Goal: Transaction & Acquisition: Purchase product/service

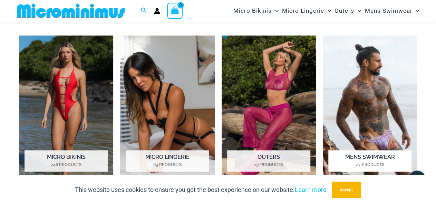
scroll to position [318, 0]
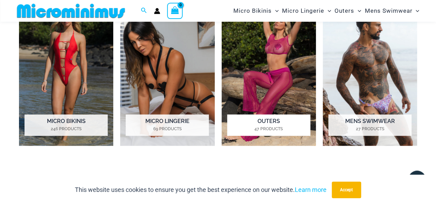
click at [296, 69] on img "Visit product category Outers" at bounding box center [269, 73] width 94 height 146
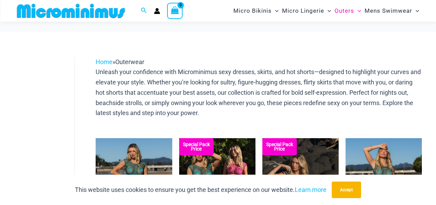
scroll to position [101, 0]
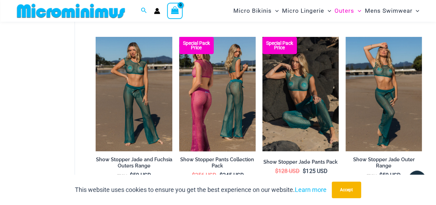
click at [203, 83] on img at bounding box center [217, 94] width 76 height 115
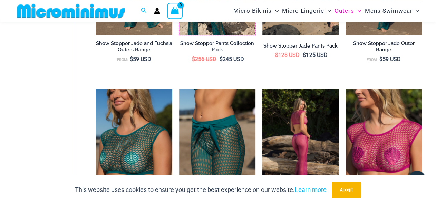
scroll to position [245, 0]
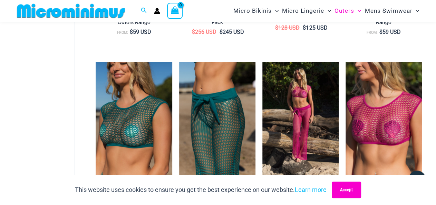
click at [350, 188] on button "Accept" at bounding box center [346, 190] width 29 height 17
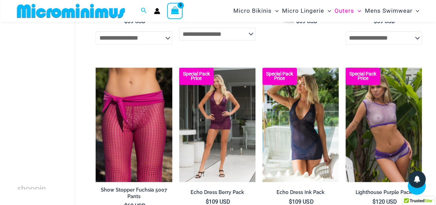
scroll to position [424, 0]
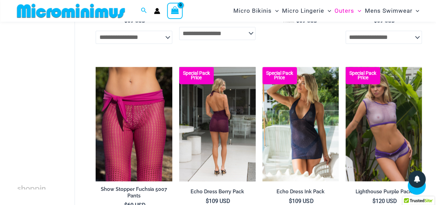
click at [230, 106] on img at bounding box center [217, 124] width 76 height 115
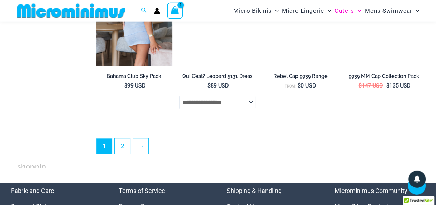
scroll to position [1501, 0]
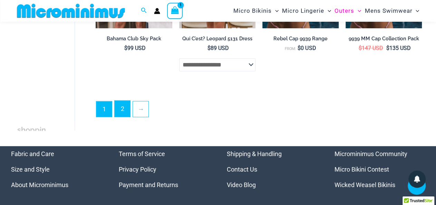
click at [127, 110] on link "2" at bounding box center [123, 109] width 16 height 16
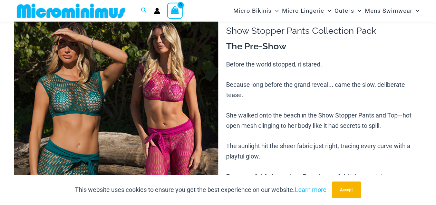
scroll to position [67, 0]
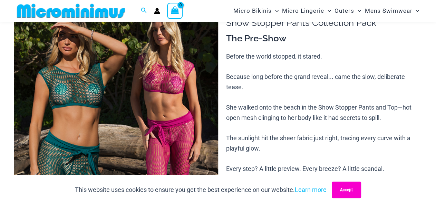
click at [340, 188] on button "Accept" at bounding box center [346, 190] width 29 height 17
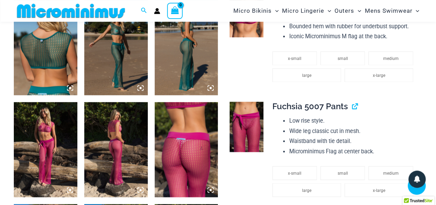
scroll to position [425, 0]
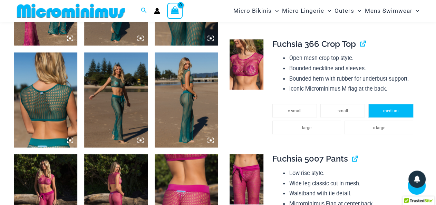
click at [386, 114] on span "medium" at bounding box center [391, 111] width 16 height 5
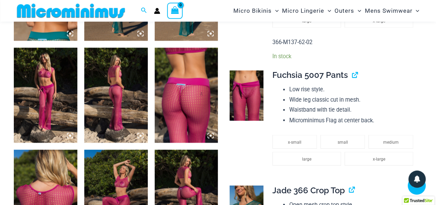
scroll to position [533, 0]
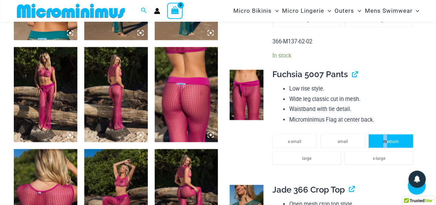
click at [385, 140] on li "medium" at bounding box center [390, 141] width 45 height 14
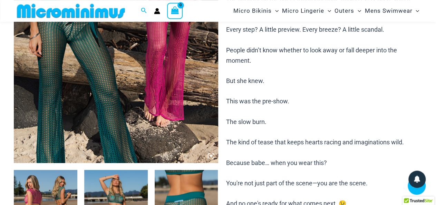
scroll to position [174, 0]
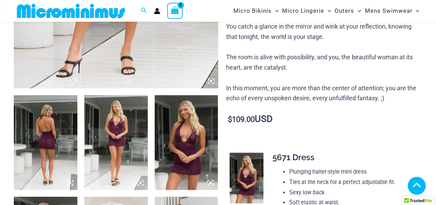
scroll to position [317, 0]
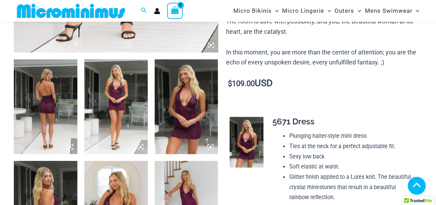
click at [52, 98] on img at bounding box center [45, 106] width 63 height 95
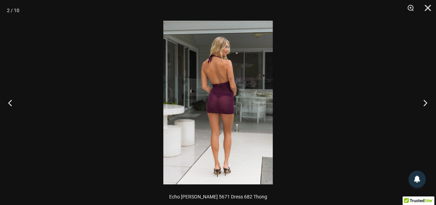
click at [422, 104] on button "Next" at bounding box center [423, 103] width 26 height 35
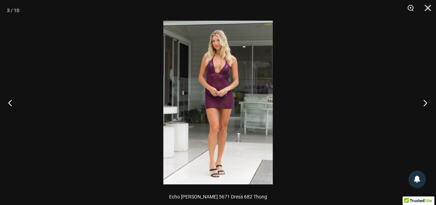
click at [422, 104] on button "Next" at bounding box center [423, 103] width 26 height 35
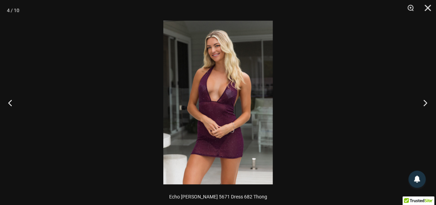
click at [422, 104] on button "Next" at bounding box center [423, 103] width 26 height 35
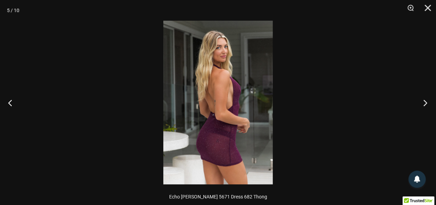
click at [422, 104] on button "Next" at bounding box center [423, 103] width 26 height 35
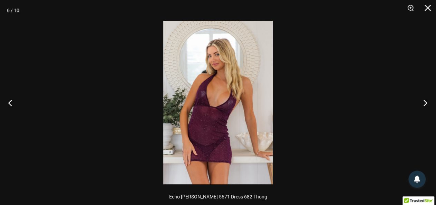
click at [422, 104] on button "Next" at bounding box center [423, 103] width 26 height 35
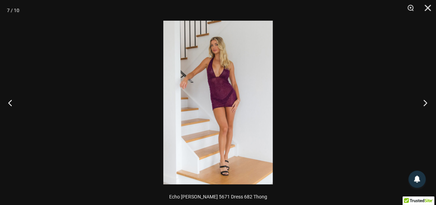
click at [422, 104] on button "Next" at bounding box center [423, 103] width 26 height 35
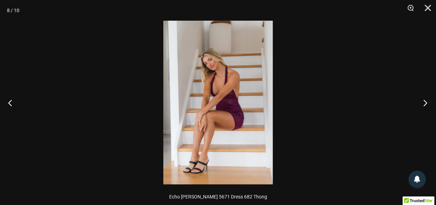
click at [422, 104] on button "Next" at bounding box center [423, 103] width 26 height 35
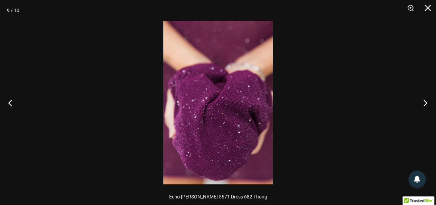
click at [422, 104] on button "Next" at bounding box center [423, 103] width 26 height 35
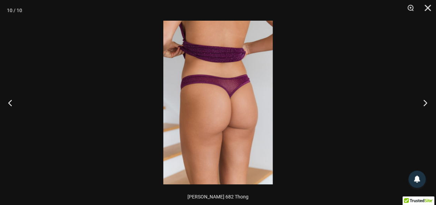
click at [422, 104] on button "Next" at bounding box center [423, 103] width 26 height 35
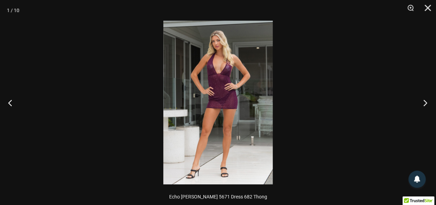
click at [422, 104] on button "Next" at bounding box center [423, 103] width 26 height 35
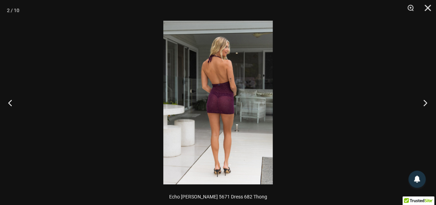
click at [422, 104] on button "Next" at bounding box center [423, 103] width 26 height 35
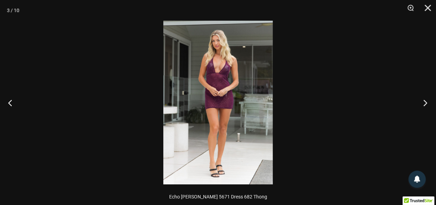
click at [422, 104] on button "Next" at bounding box center [423, 103] width 26 height 35
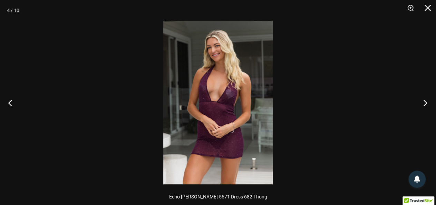
click at [422, 104] on button "Next" at bounding box center [423, 103] width 26 height 35
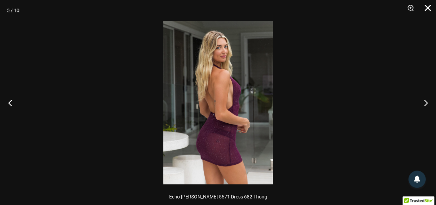
click at [426, 11] on button "Close" at bounding box center [424, 10] width 17 height 21
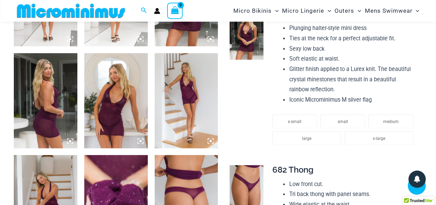
scroll to position [424, 0]
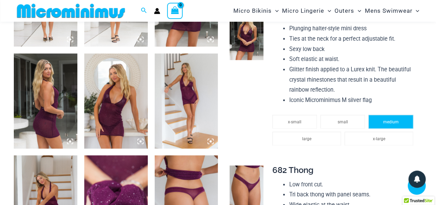
click at [391, 121] on li "medium" at bounding box center [390, 122] width 45 height 14
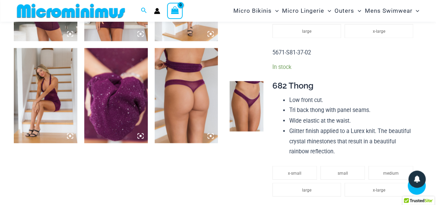
scroll to position [604, 0]
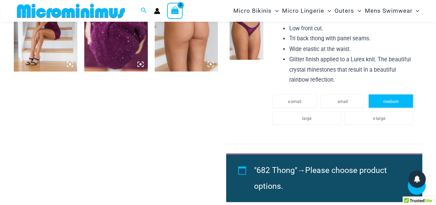
click at [391, 103] on span "medium" at bounding box center [391, 101] width 16 height 5
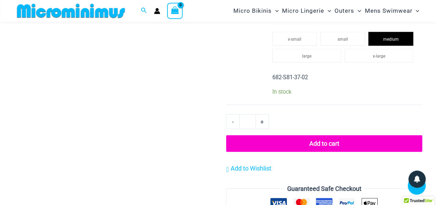
scroll to position [676, 0]
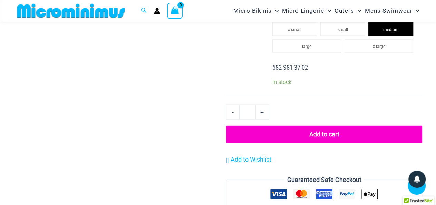
click at [337, 135] on button "Add to cart" at bounding box center [324, 134] width 196 height 17
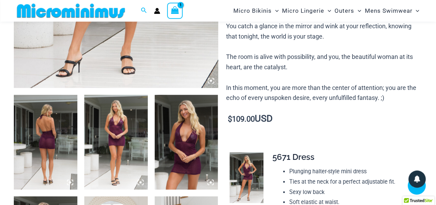
scroll to position [279, 0]
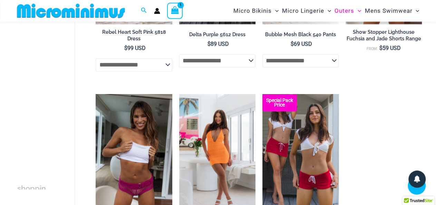
scroll to position [532, 0]
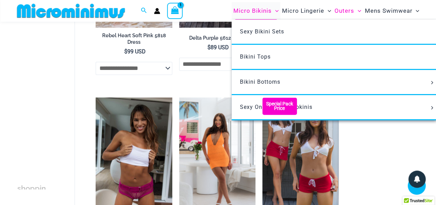
click at [257, 10] on span "Micro Bikinis" at bounding box center [252, 11] width 38 height 18
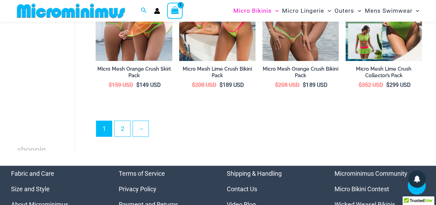
scroll to position [1323, 0]
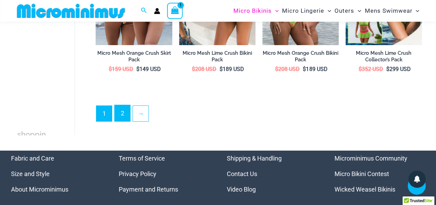
click at [127, 107] on link "2" at bounding box center [123, 113] width 16 height 16
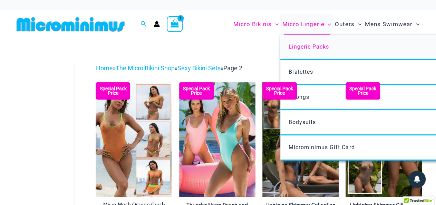
click at [323, 46] on span "Lingerie Packs" at bounding box center [308, 46] width 40 height 7
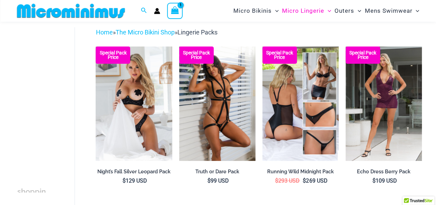
scroll to position [30, 0]
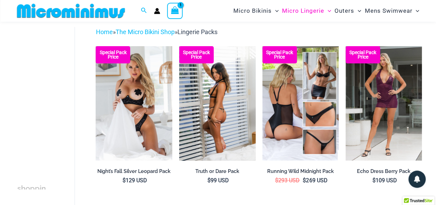
click at [219, 77] on img at bounding box center [217, 103] width 76 height 115
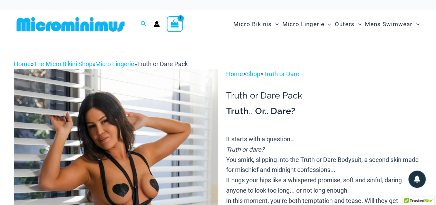
click at [104, 29] on img at bounding box center [71, 25] width 114 height 16
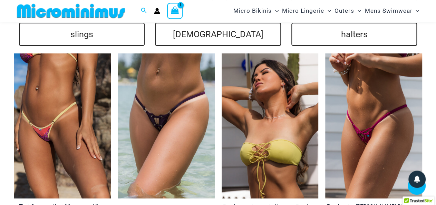
scroll to position [1430, 0]
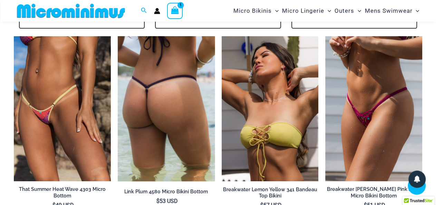
click at [154, 77] on img at bounding box center [166, 108] width 97 height 145
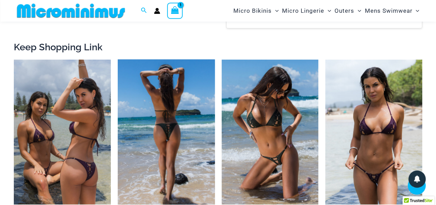
scroll to position [676, 0]
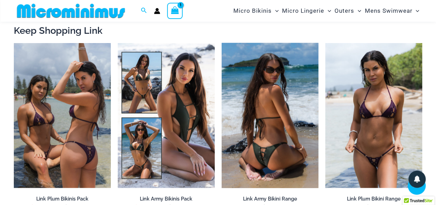
click at [286, 102] on img at bounding box center [270, 115] width 97 height 145
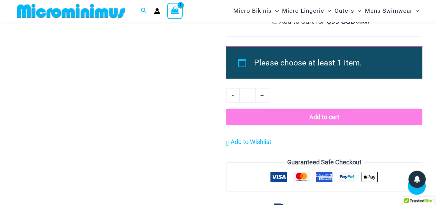
scroll to position [682, 0]
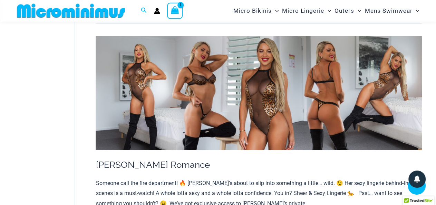
scroll to position [963, 0]
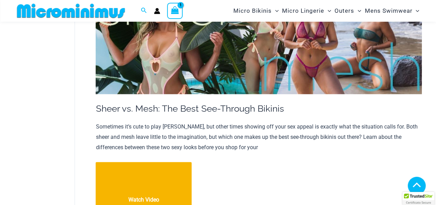
scroll to position [353, 0]
